Goal: Obtain resource: Obtain resource

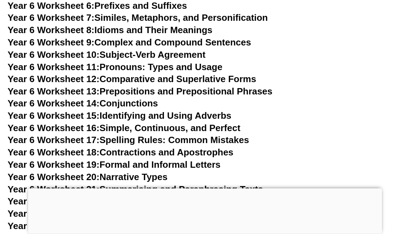
scroll to position [4199, 0]
click at [202, 111] on link "Year 6 Worksheet 15: Identifying and Using Adverbs" at bounding box center [120, 116] width 224 height 11
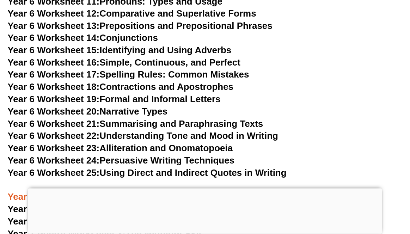
scroll to position [4265, 0]
click at [203, 143] on link "Year 6 Worksheet 23: Alliteration and Onomatopoeia" at bounding box center [120, 148] width 225 height 11
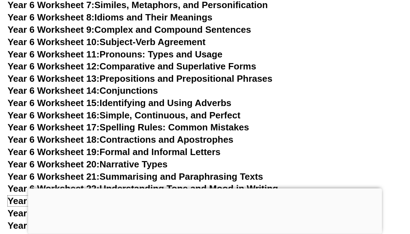
scroll to position [4212, 0]
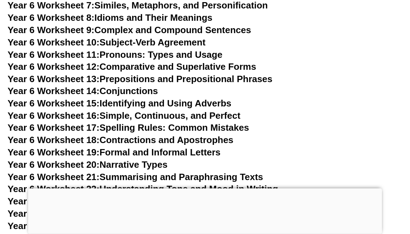
click at [136, 86] on link "Year 6 Worksheet 14: Conjunctions" at bounding box center [83, 91] width 150 height 11
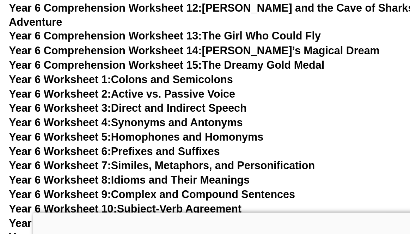
scroll to position [4181, 0]
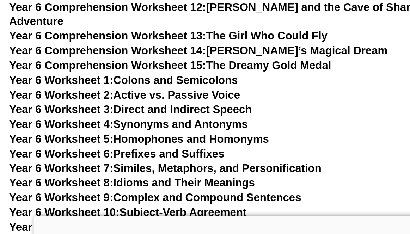
click at [165, 131] on link "Year 6 Worksheet 6: Prefixes and Suffixes" at bounding box center [97, 136] width 179 height 11
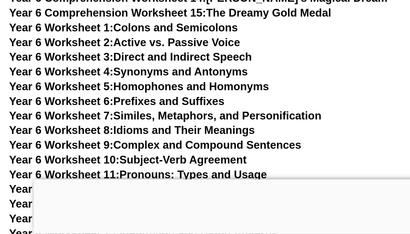
scroll to position [4181, 0]
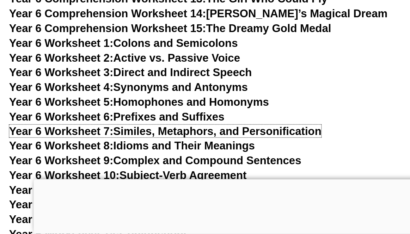
click at [167, 143] on link "Year 6 Worksheet 7: Similes, Metaphors, and Personification" at bounding box center [138, 148] width 260 height 11
